Goal: Transaction & Acquisition: Obtain resource

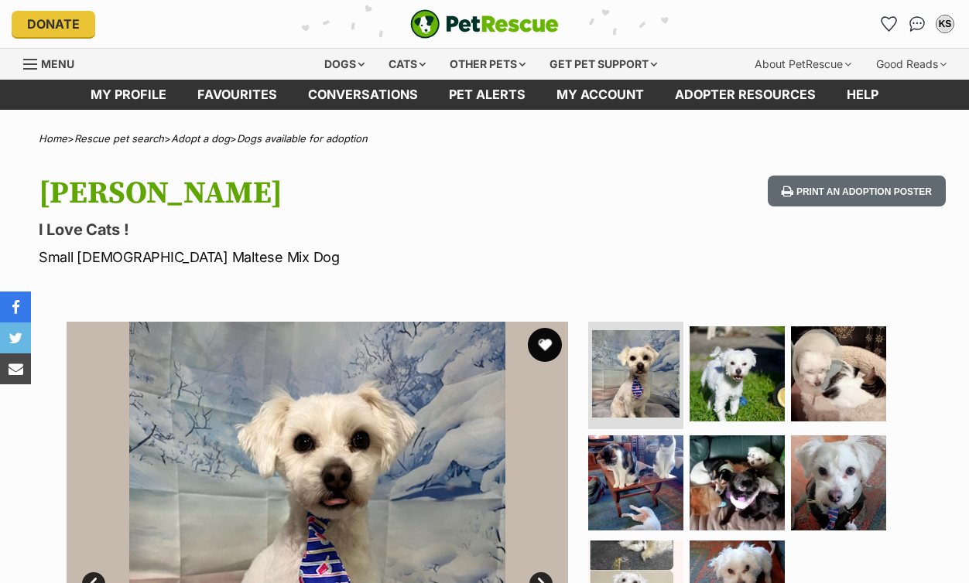
click at [545, 343] on button "favourite" at bounding box center [545, 345] width 34 height 34
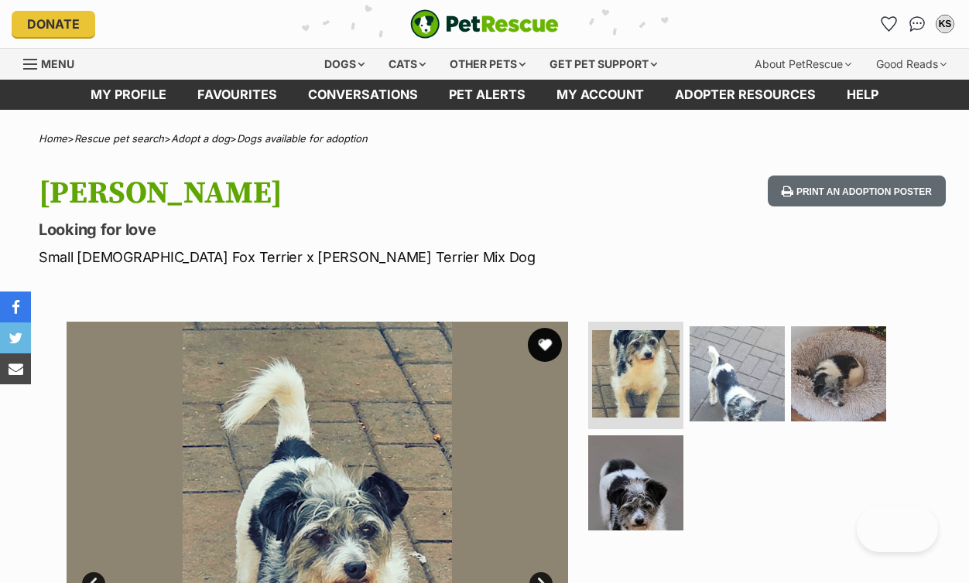
click at [546, 345] on button "favourite" at bounding box center [545, 345] width 34 height 34
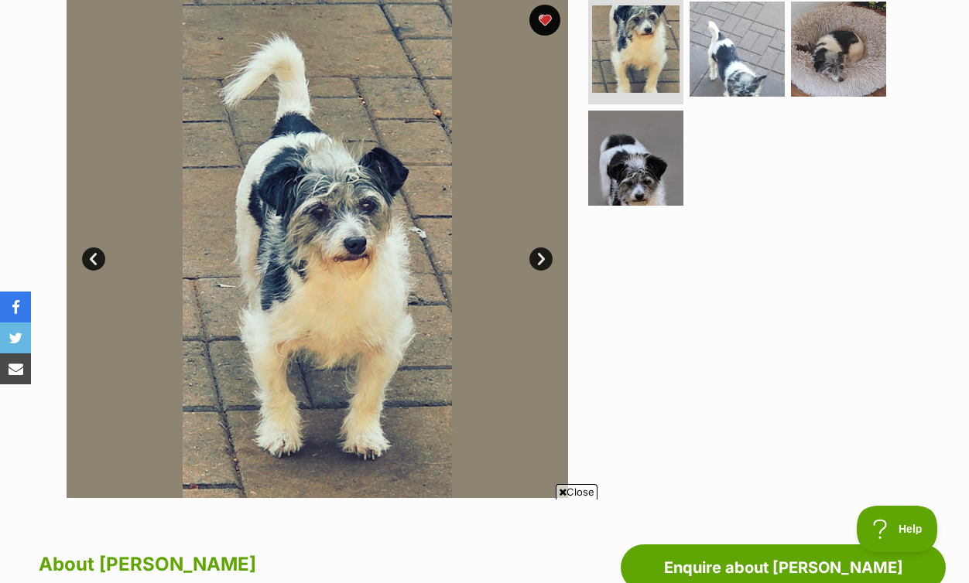
scroll to position [326, 0]
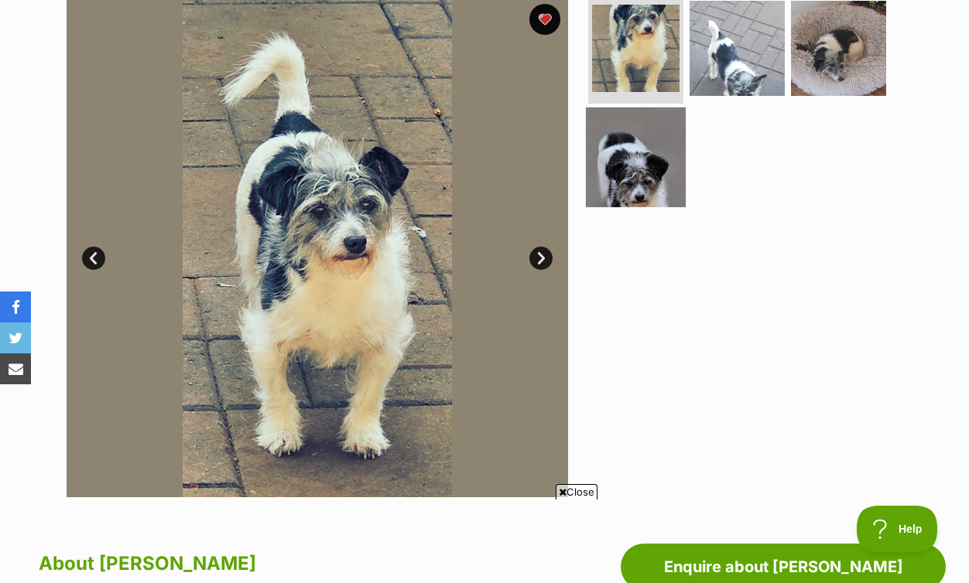
click at [643, 176] on img at bounding box center [636, 158] width 100 height 100
